Goal: Information Seeking & Learning: Learn about a topic

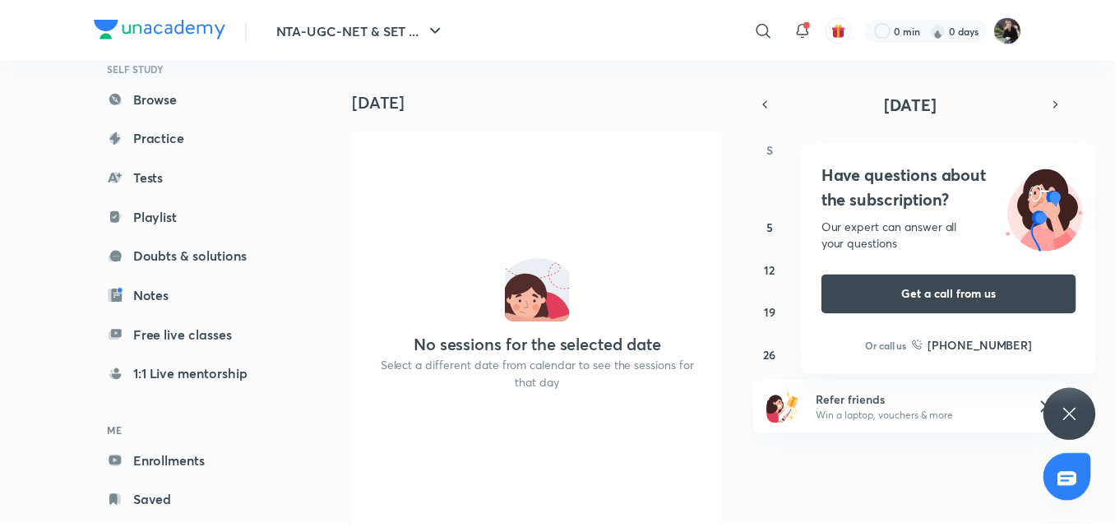
scroll to position [123, 0]
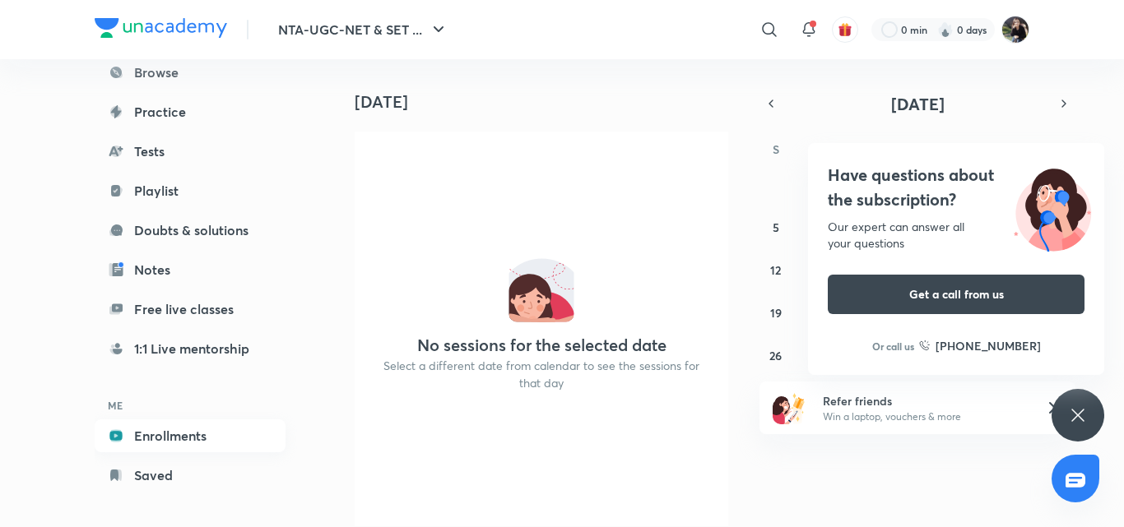
click at [200, 437] on link "Enrollments" at bounding box center [190, 436] width 191 height 33
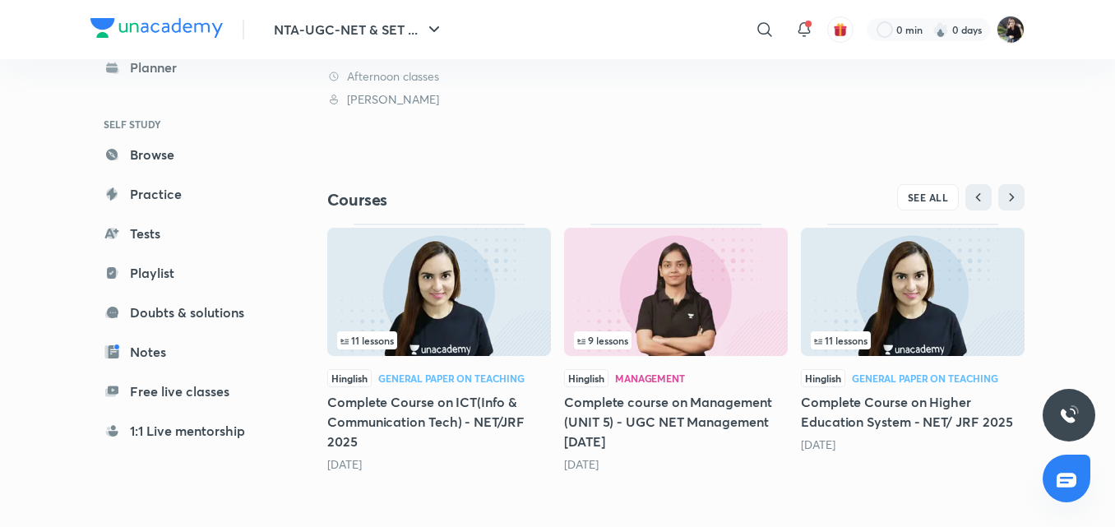
scroll to position [441, 0]
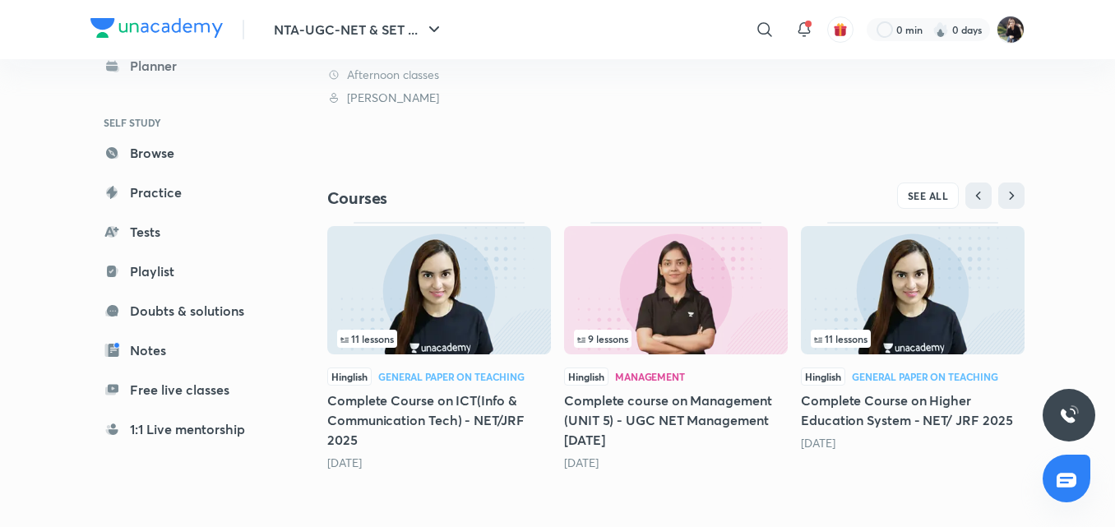
click at [655, 406] on h5 "Complete course on Management (UNIT 5) - UGC NET Management [DATE]" at bounding box center [676, 420] width 224 height 59
click at [704, 279] on img at bounding box center [676, 290] width 224 height 128
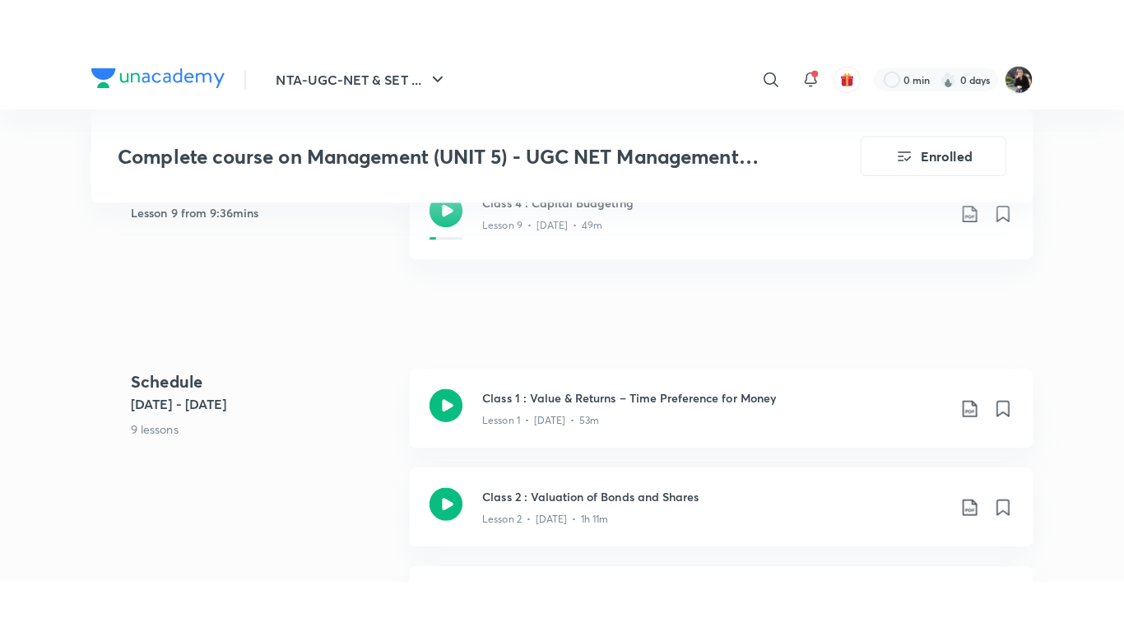
scroll to position [854, 0]
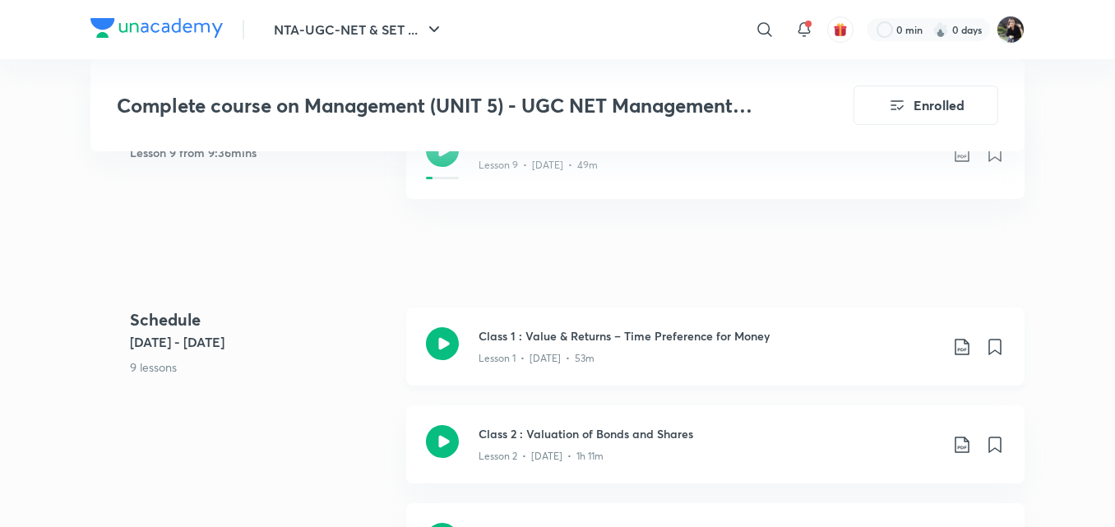
click at [439, 350] on icon at bounding box center [442, 343] width 33 height 33
